Goal: Transaction & Acquisition: Purchase product/service

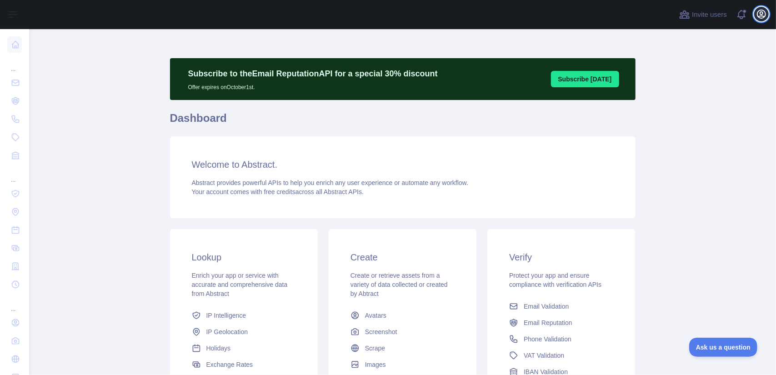
click at [761, 15] on icon "button" at bounding box center [761, 14] width 11 height 11
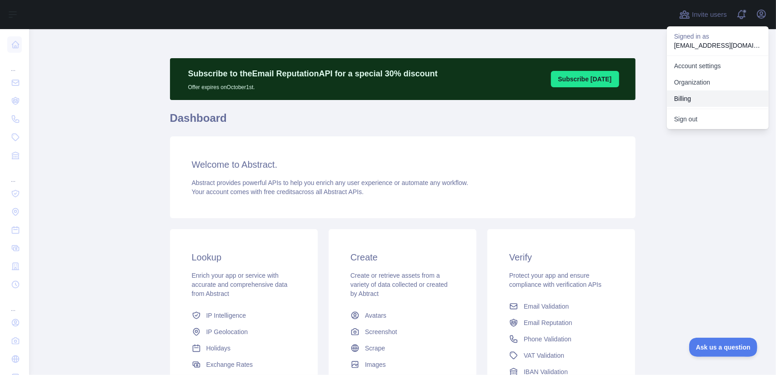
click at [708, 100] on button "Billing" at bounding box center [718, 98] width 102 height 16
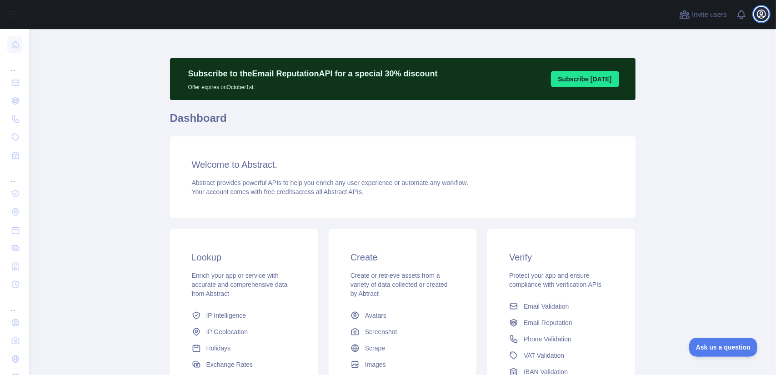
click at [766, 13] on icon "button" at bounding box center [761, 14] width 8 height 8
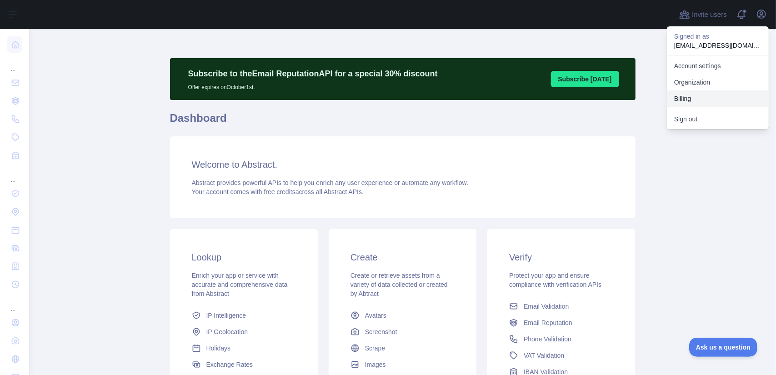
click at [702, 93] on button "Billing" at bounding box center [718, 98] width 102 height 16
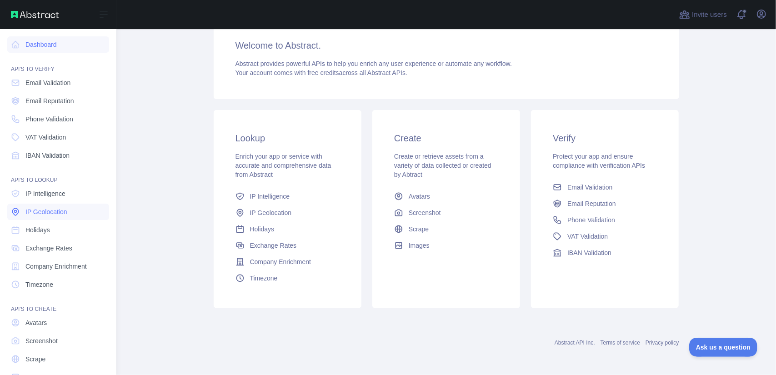
click at [64, 213] on span "IP Geolocation" at bounding box center [46, 211] width 42 height 9
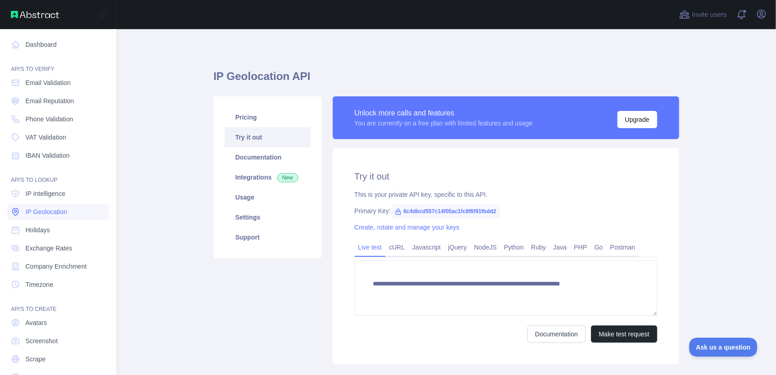
type textarea "**********"
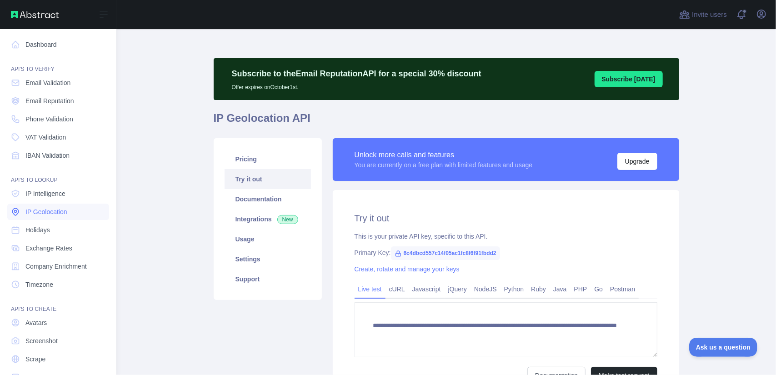
click at [41, 212] on span "IP Geolocation" at bounding box center [46, 211] width 42 height 9
click at [41, 117] on span "Phone Validation" at bounding box center [49, 119] width 48 height 9
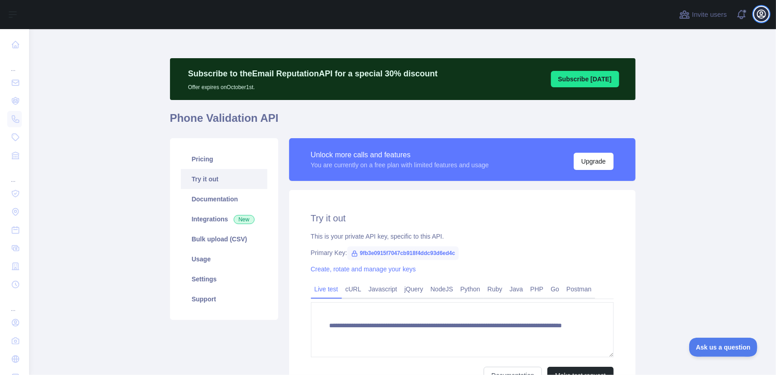
click at [760, 18] on icon "button" at bounding box center [761, 14] width 8 height 8
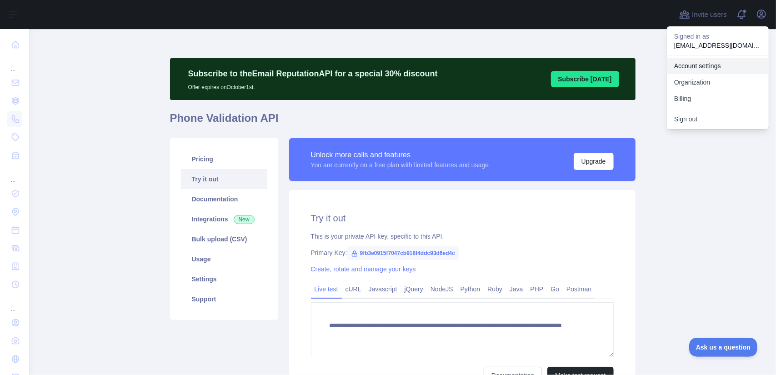
click at [709, 63] on link "Account settings" at bounding box center [718, 66] width 102 height 16
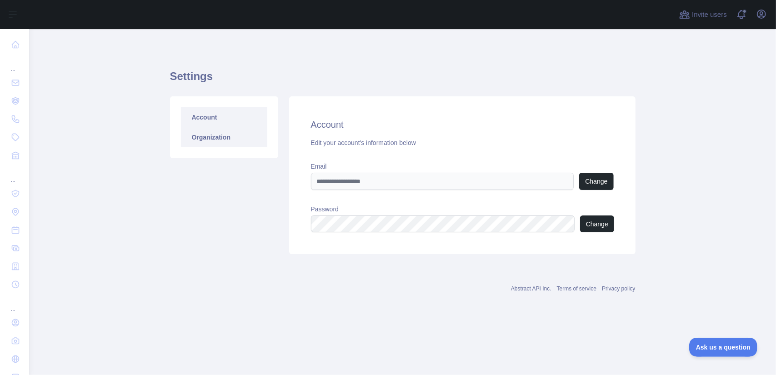
click at [210, 139] on link "Organization" at bounding box center [224, 137] width 86 height 20
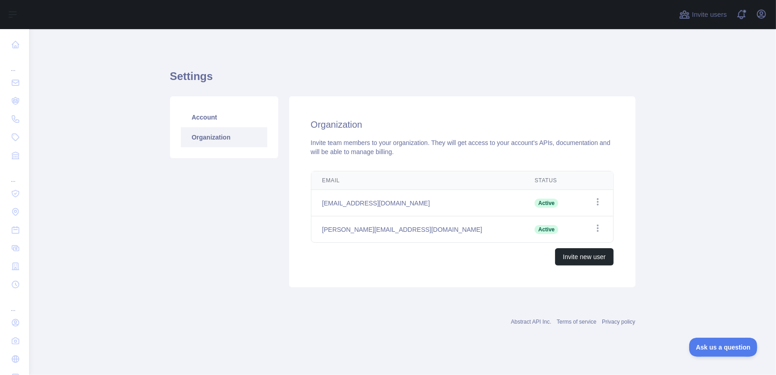
click at [763, 5] on div "Invite users View notifications Open user menu" at bounding box center [722, 14] width 91 height 29
click at [763, 13] on icon "button" at bounding box center [761, 14] width 8 height 8
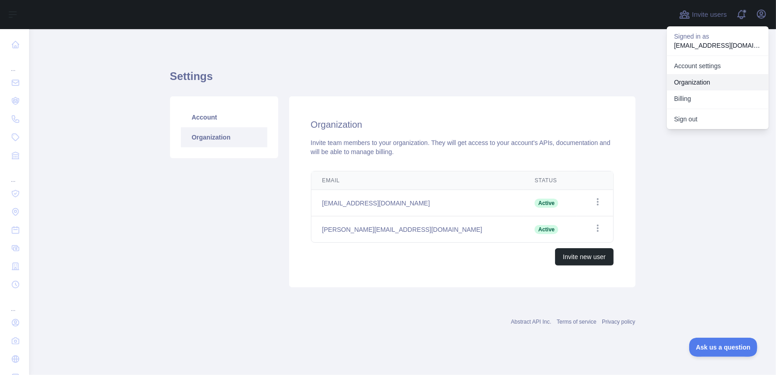
click at [706, 78] on link "Organization" at bounding box center [718, 82] width 102 height 16
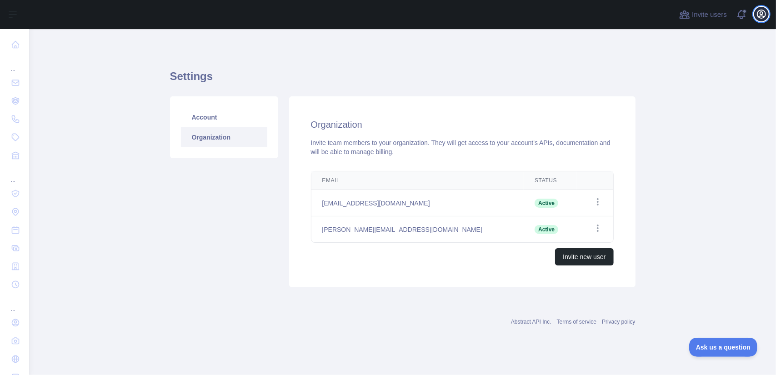
click at [763, 18] on icon "button" at bounding box center [761, 14] width 8 height 8
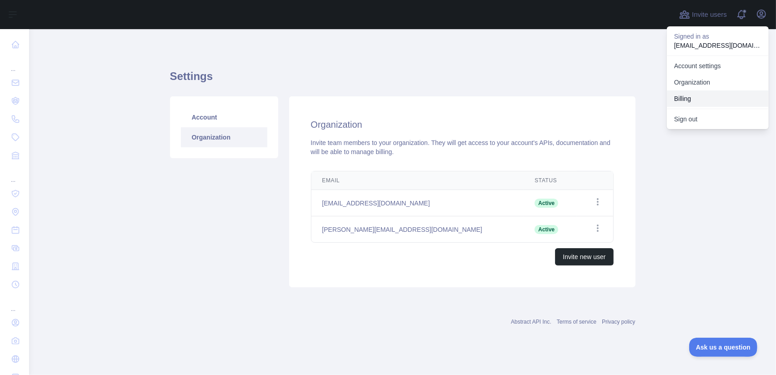
click at [702, 103] on button "Billing" at bounding box center [718, 98] width 102 height 16
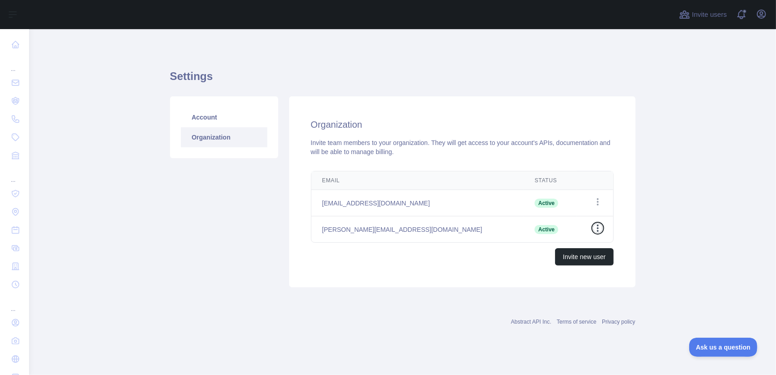
click at [598, 227] on icon "button" at bounding box center [598, 228] width 2 height 7
click at [682, 240] on main "Settings Account Organization Organization Invite team members to your organiza…" at bounding box center [402, 202] width 747 height 346
click at [514, 334] on div "Settings Account Organization Organization Invite team members to your organiza…" at bounding box center [403, 192] width 466 height 326
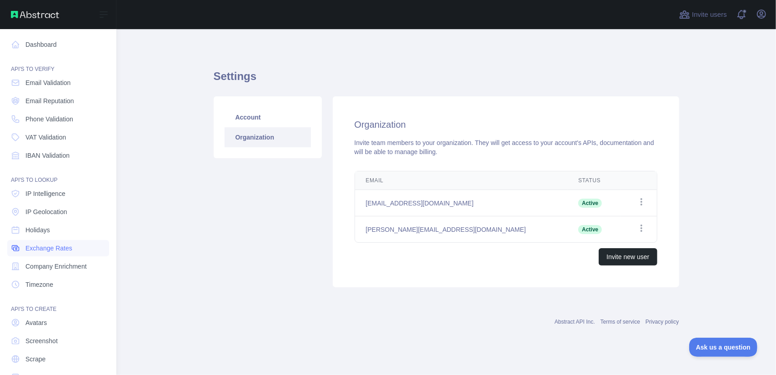
click at [50, 243] on link "Exchange Rates" at bounding box center [58, 248] width 102 height 16
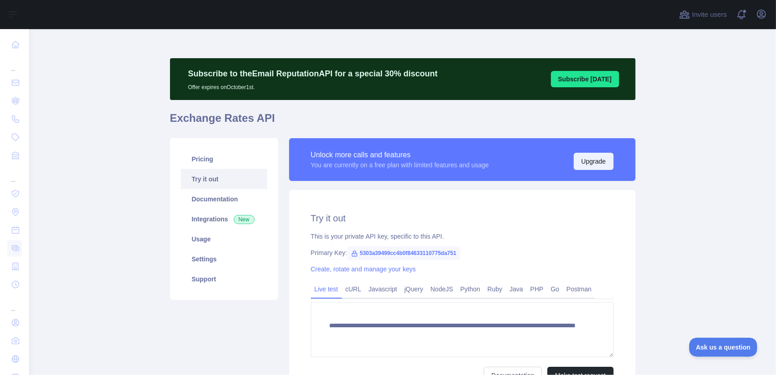
click at [581, 161] on button "Upgrade" at bounding box center [594, 161] width 40 height 17
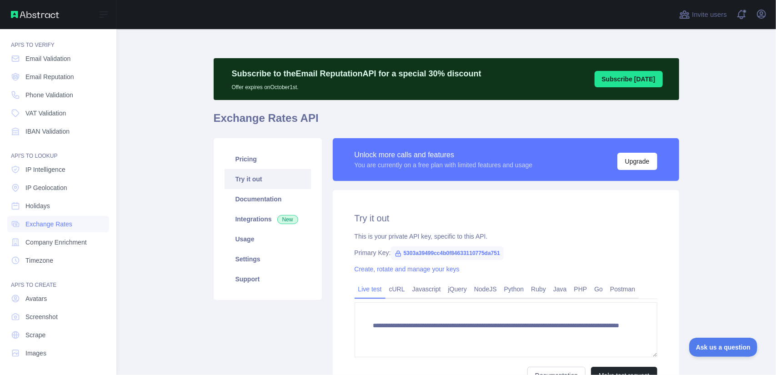
scroll to position [25, 0]
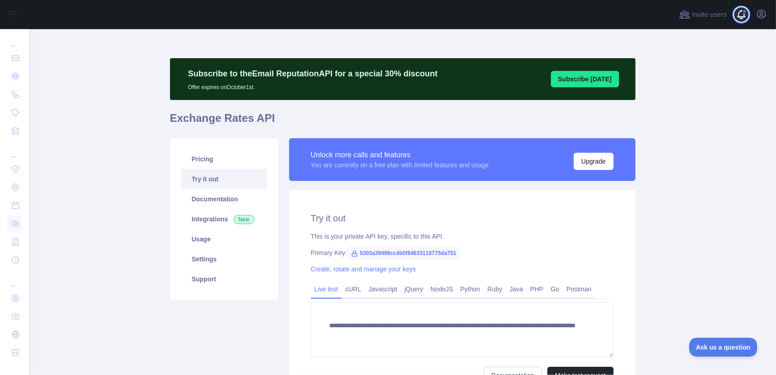
click at [741, 15] on span at bounding box center [745, 14] width 18 height 29
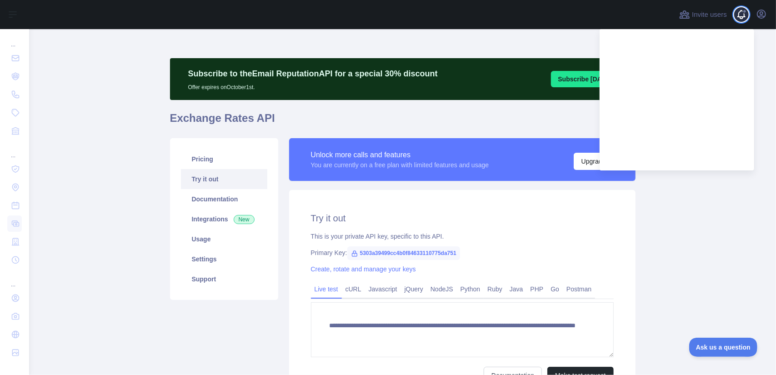
click at [743, 0] on span at bounding box center [745, 14] width 18 height 29
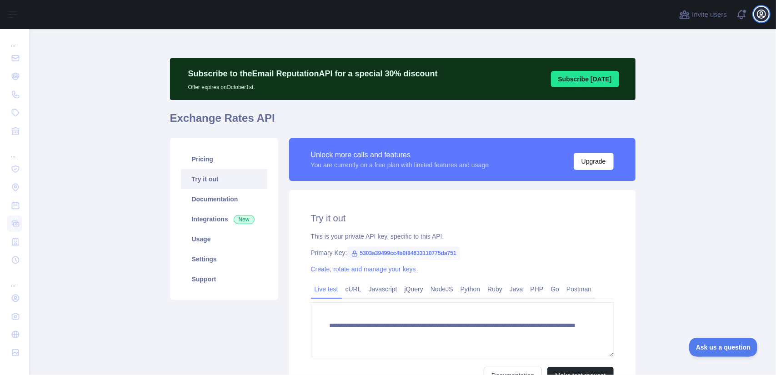
click at [763, 15] on icon "button" at bounding box center [761, 14] width 11 height 11
